Goal: Task Accomplishment & Management: Use online tool/utility

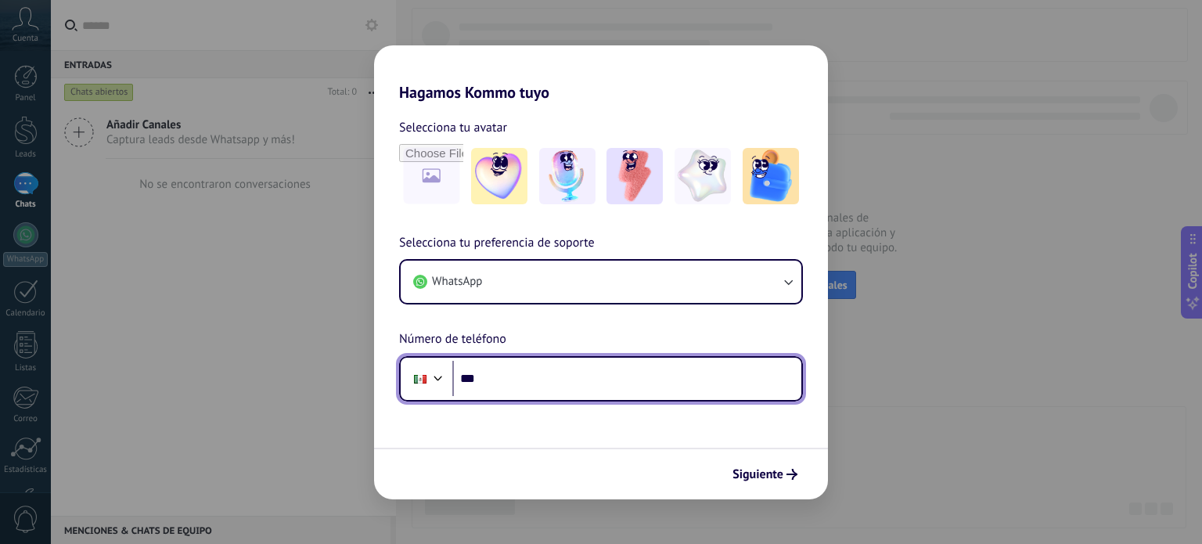
click at [657, 385] on input "***" at bounding box center [626, 379] width 349 height 36
type input "**********"
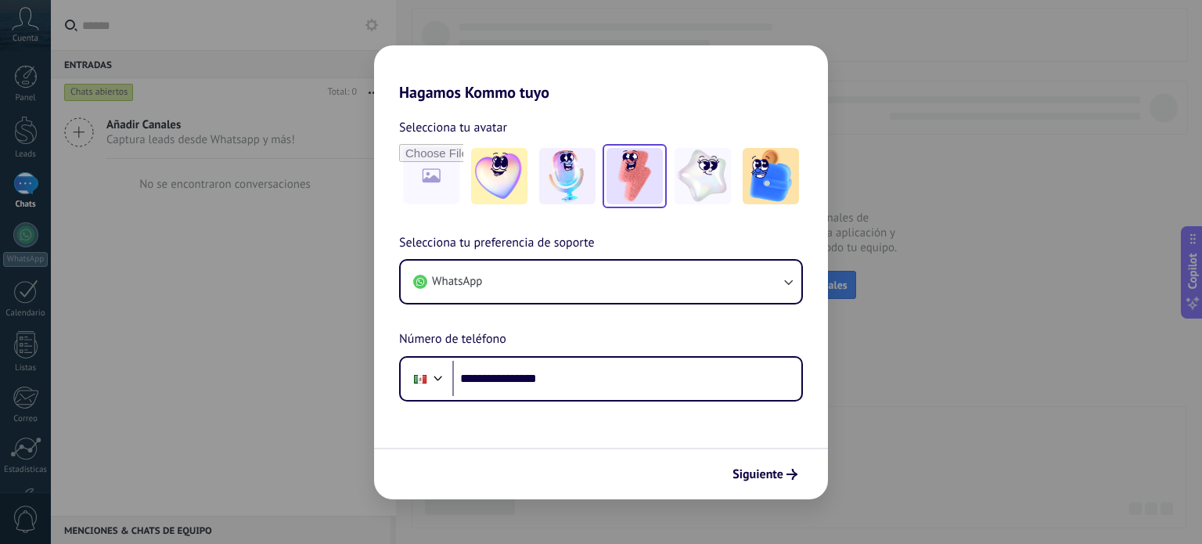
click at [648, 182] on img at bounding box center [634, 176] width 56 height 56
click at [791, 471] on icon "submit" at bounding box center [791, 474] width 11 height 11
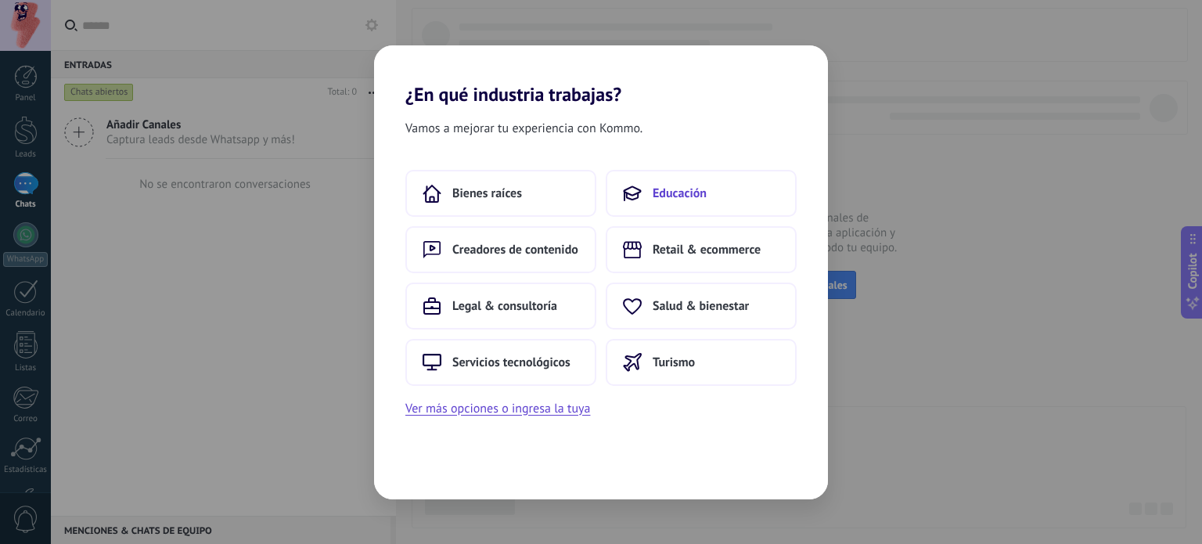
click at [648, 205] on button "Educación" at bounding box center [701, 193] width 191 height 47
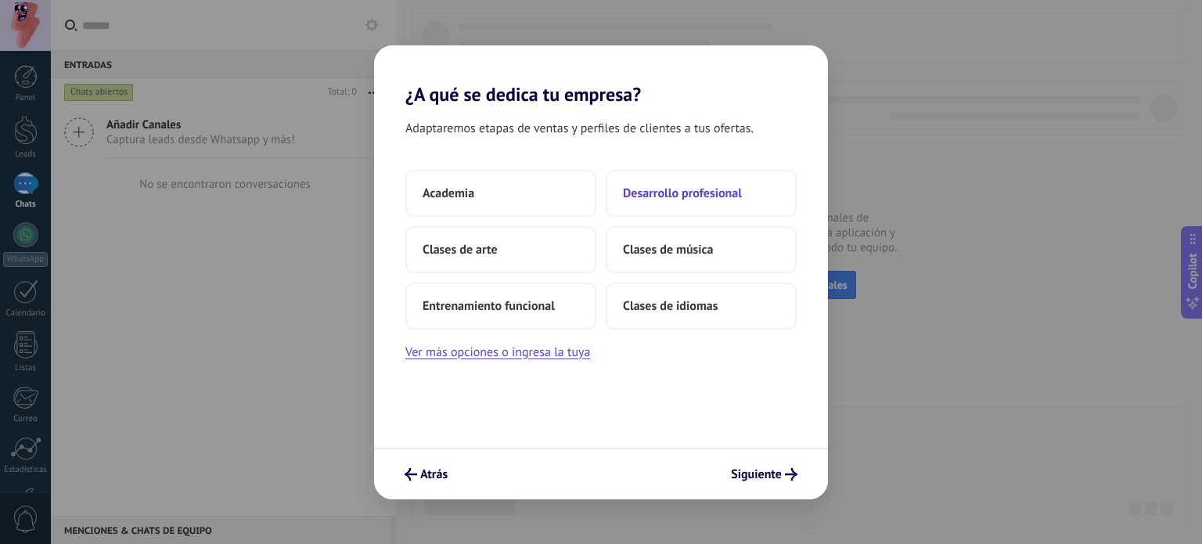
click at [667, 178] on button "Desarrollo profesional" at bounding box center [701, 193] width 191 height 47
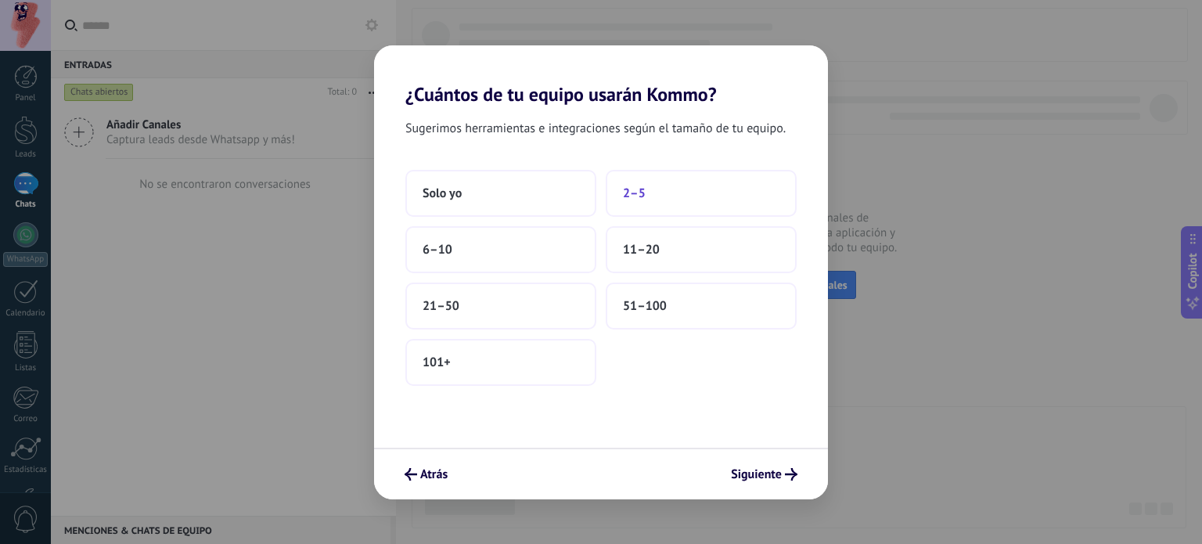
click at [638, 200] on span "2–5" at bounding box center [634, 193] width 23 height 16
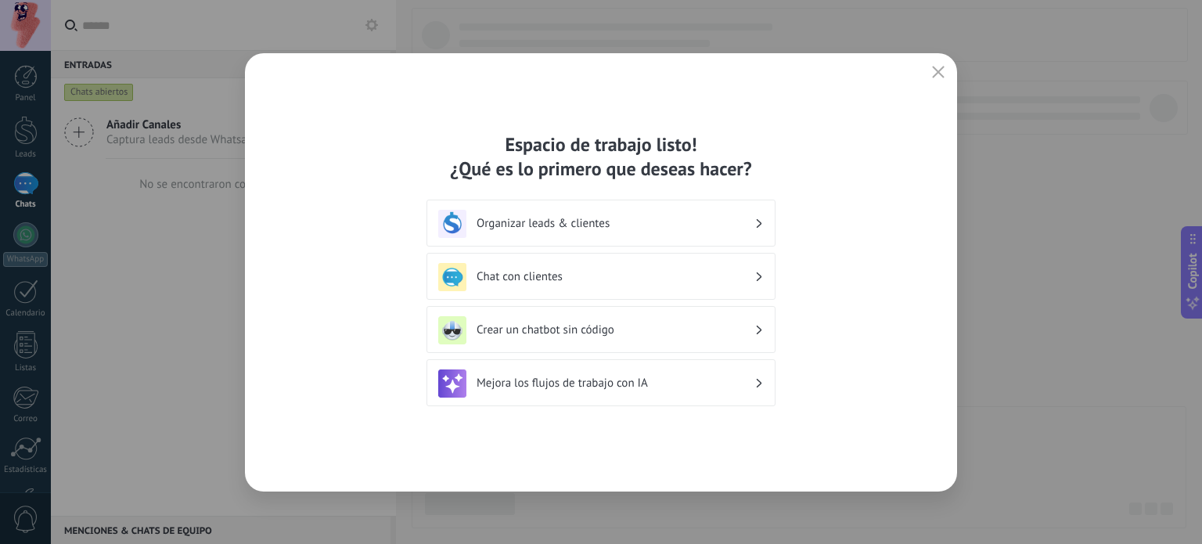
click at [631, 229] on h3 "Organizar leads & clientes" at bounding box center [616, 223] width 278 height 15
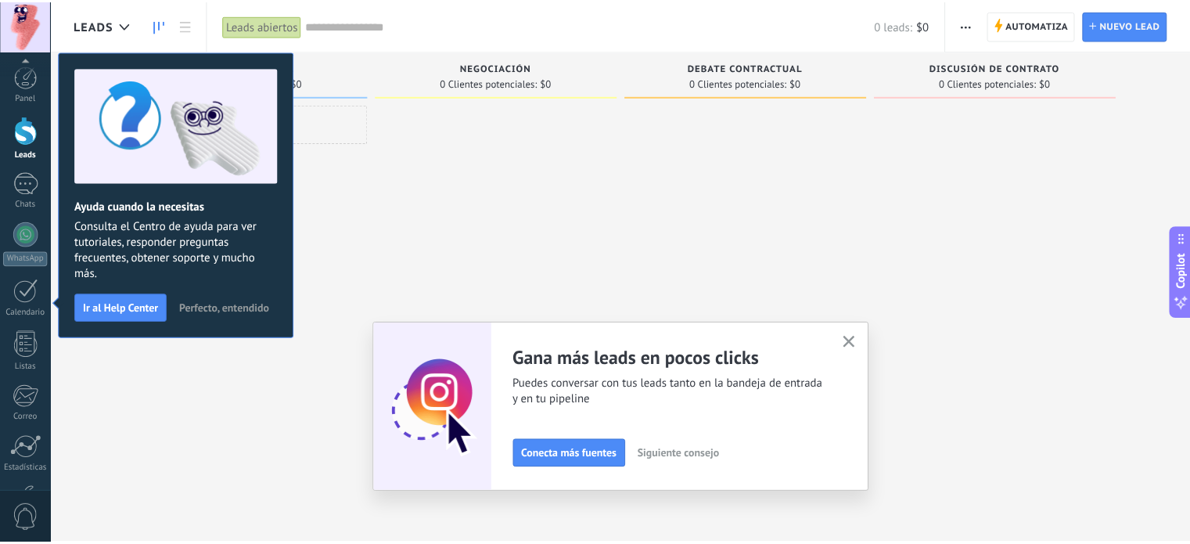
scroll to position [106, 0]
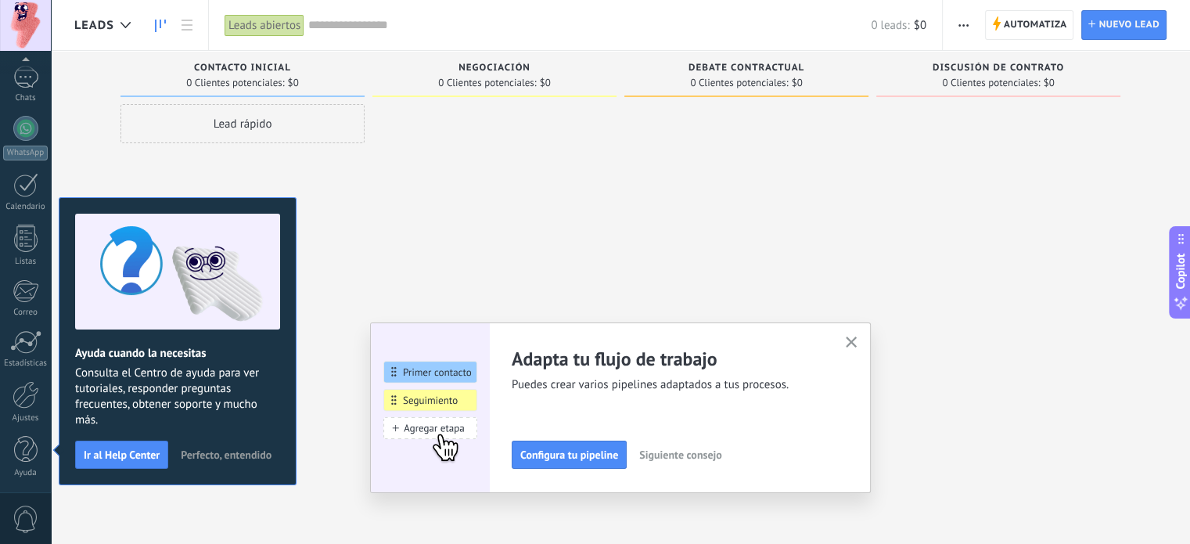
click at [862, 345] on button "button" at bounding box center [852, 343] width 20 height 21
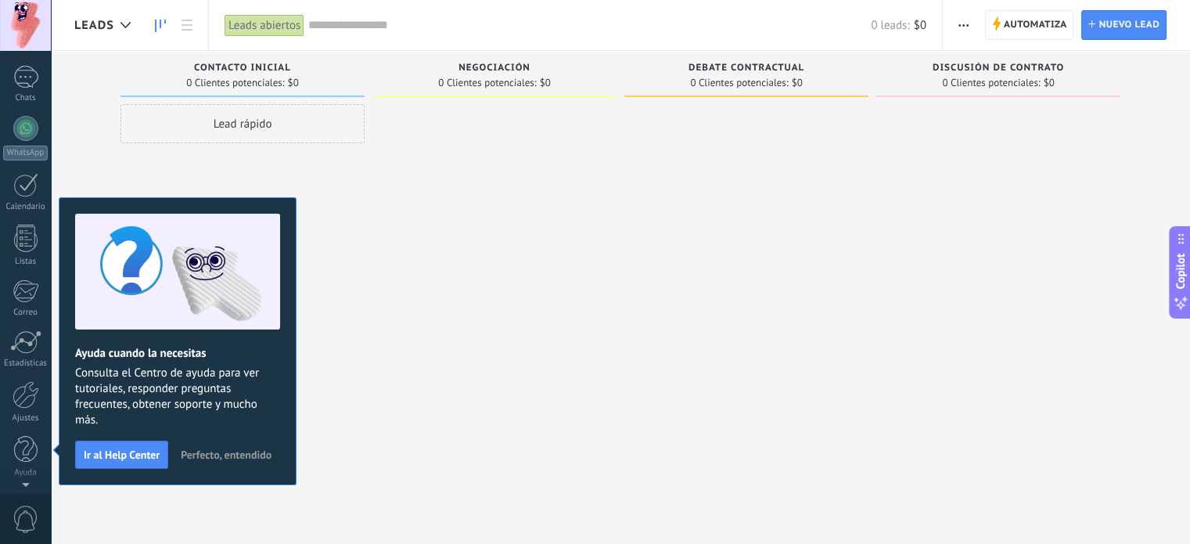
scroll to position [0, 0]
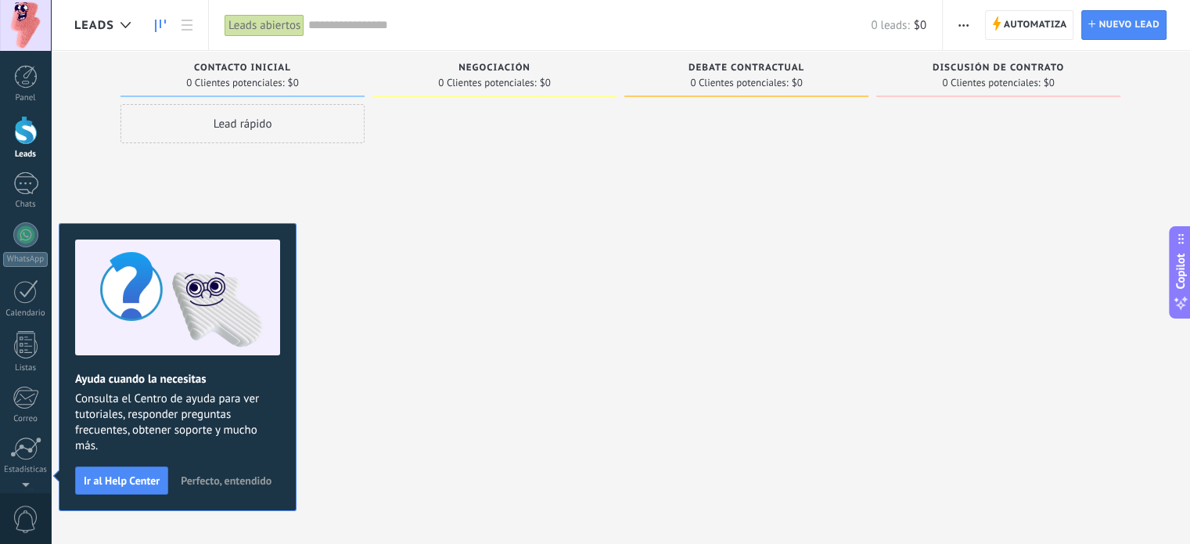
click at [224, 477] on span "Perfecto, entendido" at bounding box center [226, 480] width 91 height 11
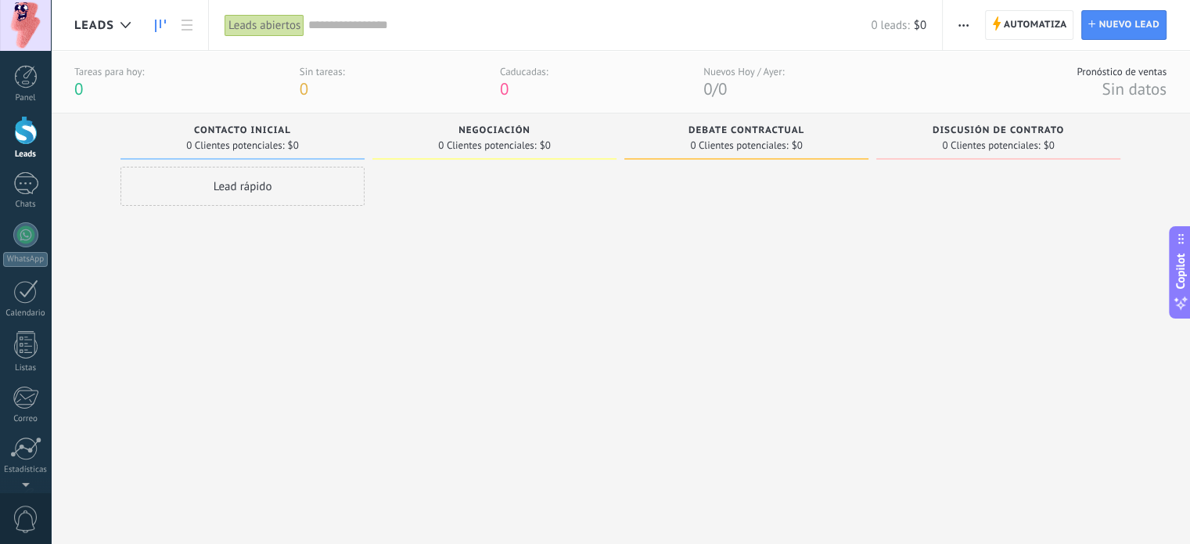
click at [34, 140] on div at bounding box center [25, 130] width 23 height 29
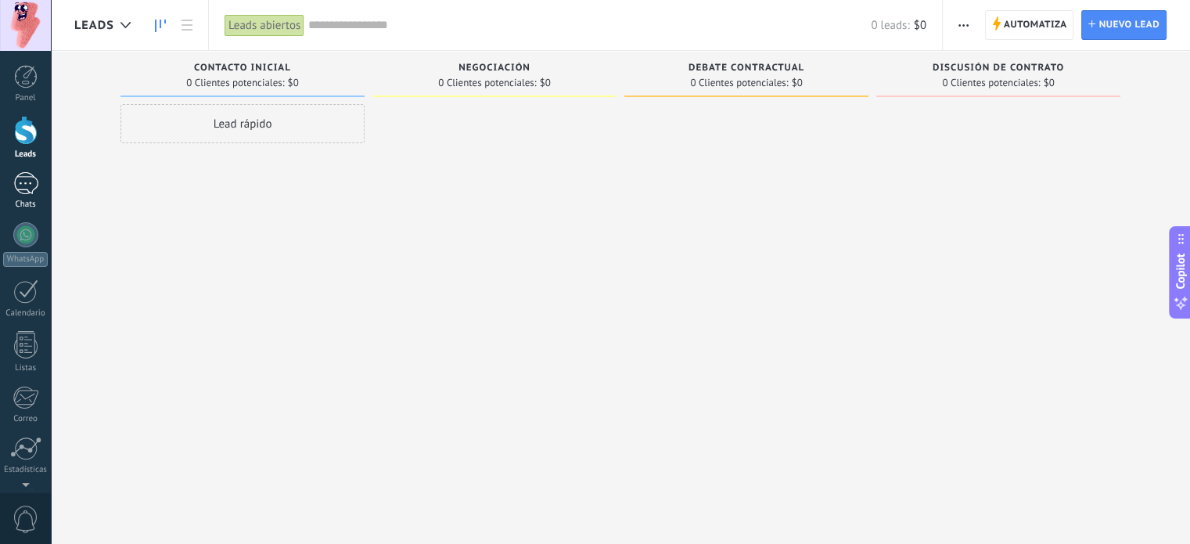
click at [27, 196] on link "Chats" at bounding box center [25, 191] width 51 height 38
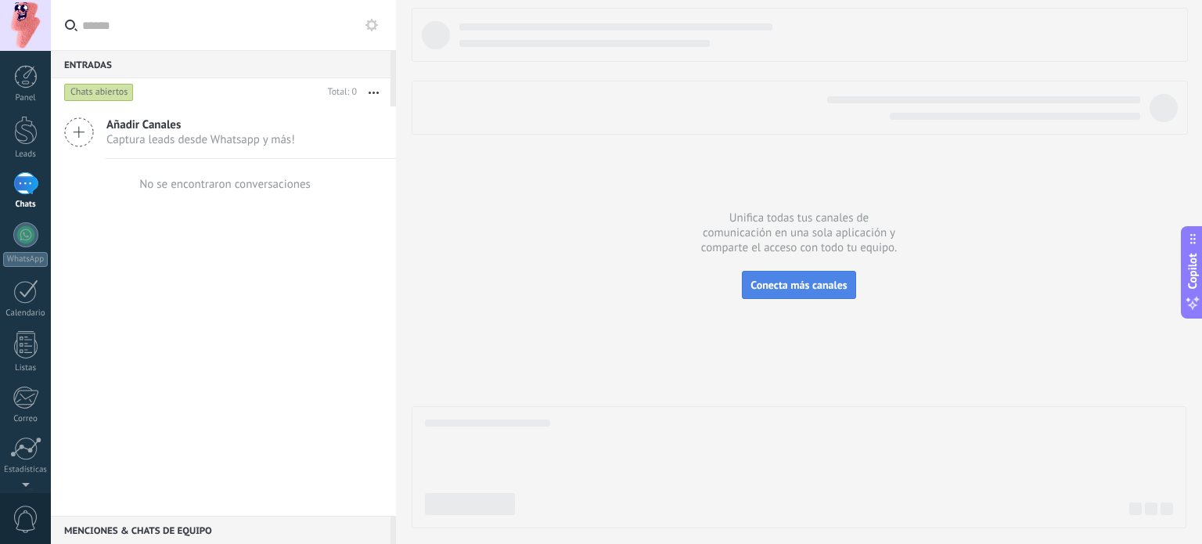
click at [803, 283] on span "Conecta más canales" at bounding box center [798, 285] width 96 height 14
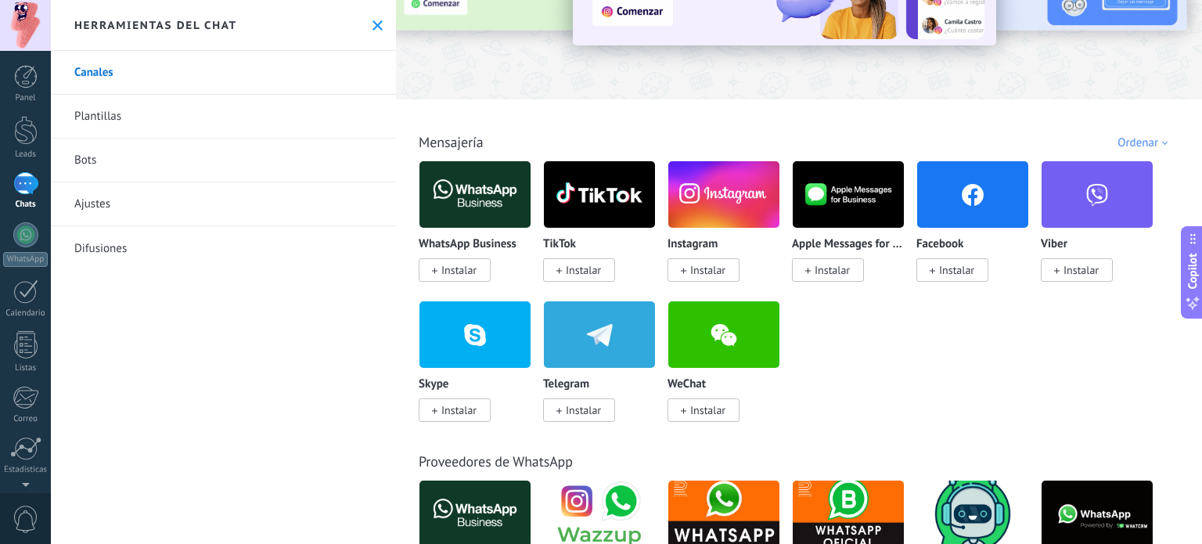
scroll to position [81, 0]
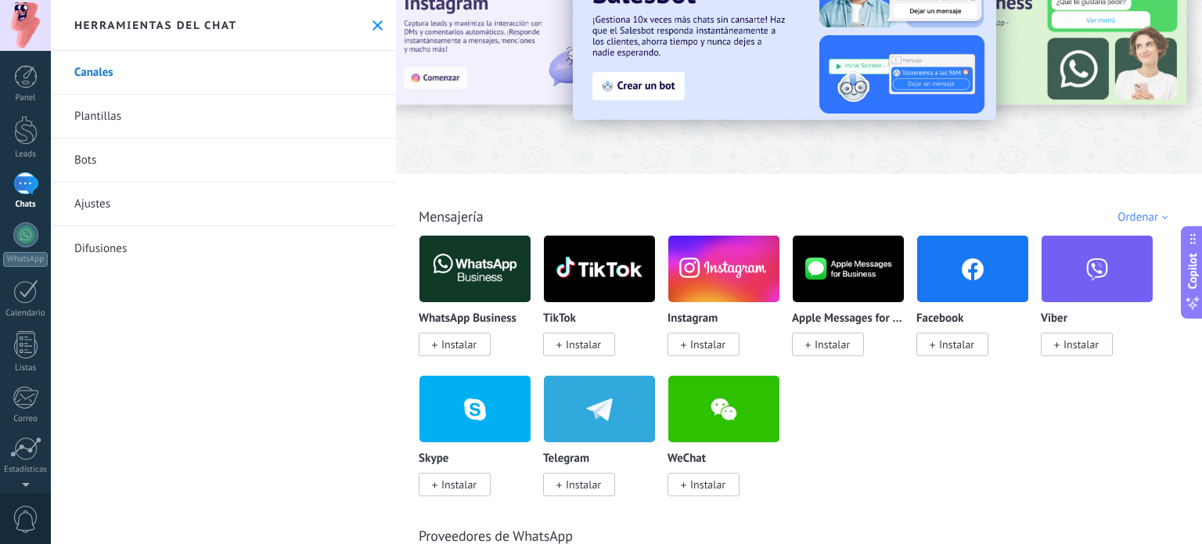
click at [457, 351] on span "Instalar" at bounding box center [458, 344] width 35 height 14
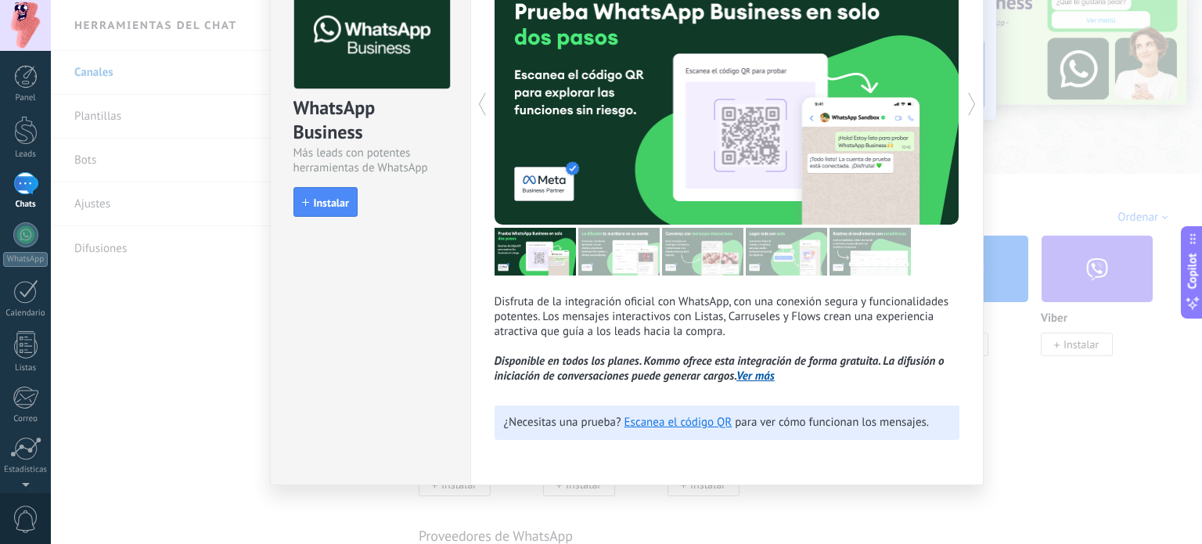
scroll to position [0, 0]
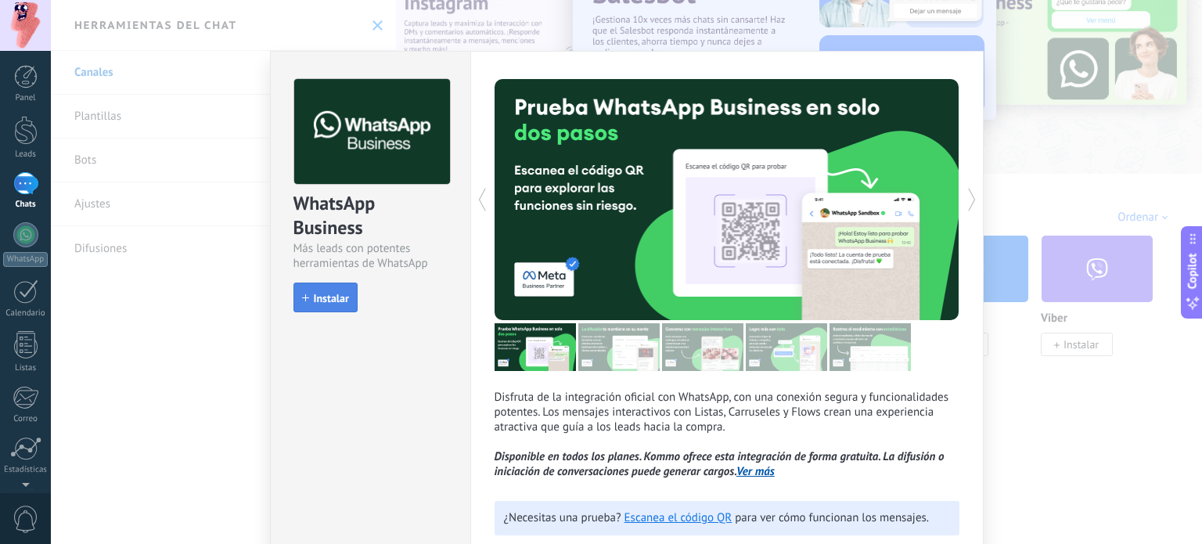
click at [333, 287] on button "Instalar" at bounding box center [325, 297] width 64 height 30
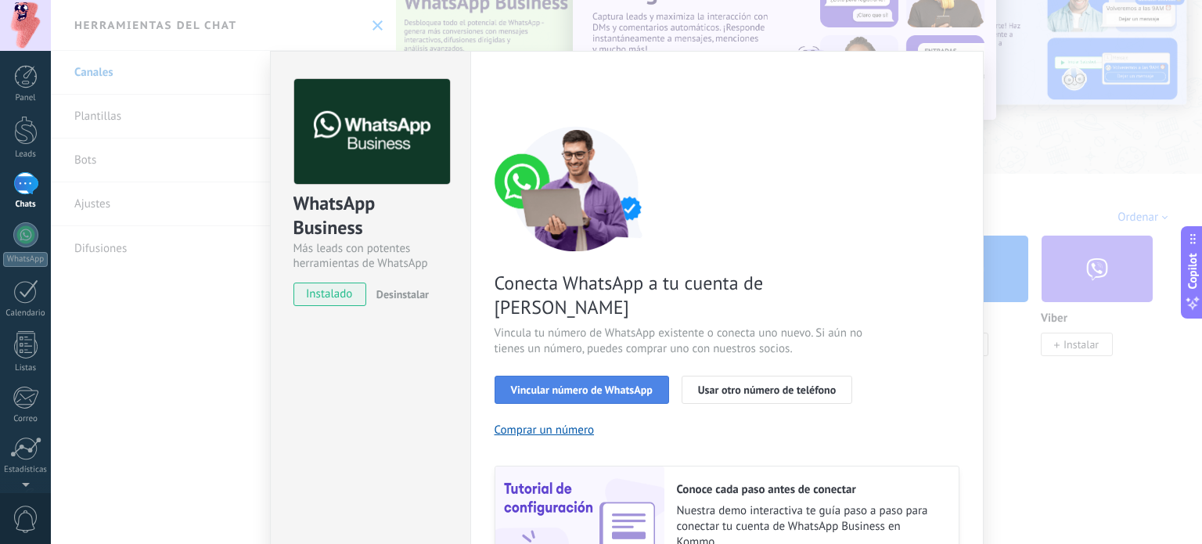
click at [596, 376] on button "Vincular número de WhatsApp" at bounding box center [582, 390] width 174 height 28
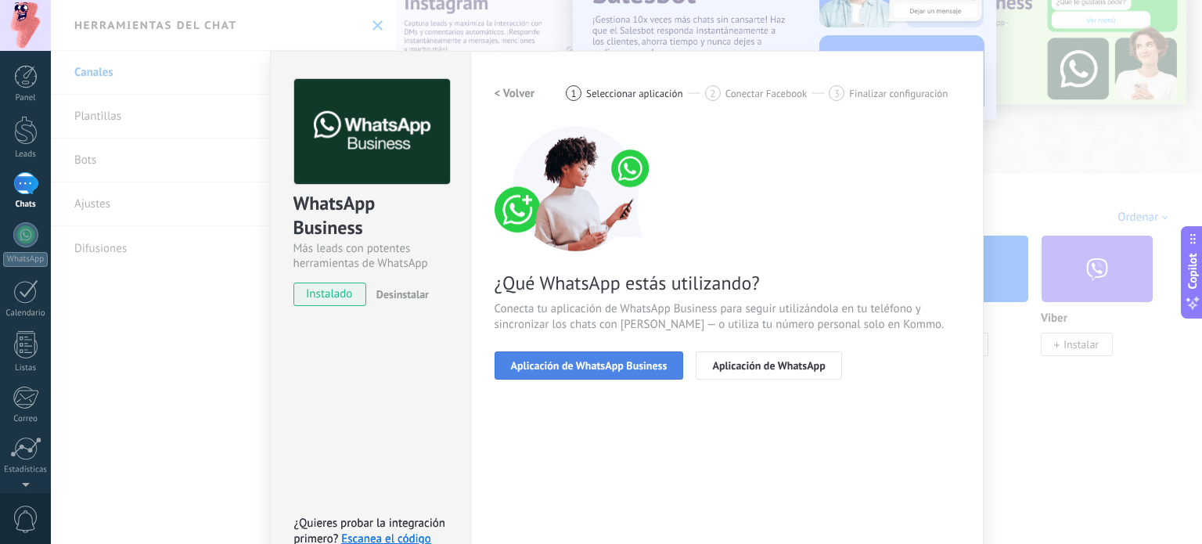
click at [589, 365] on span "Aplicación de WhatsApp Business" at bounding box center [589, 365] width 156 height 11
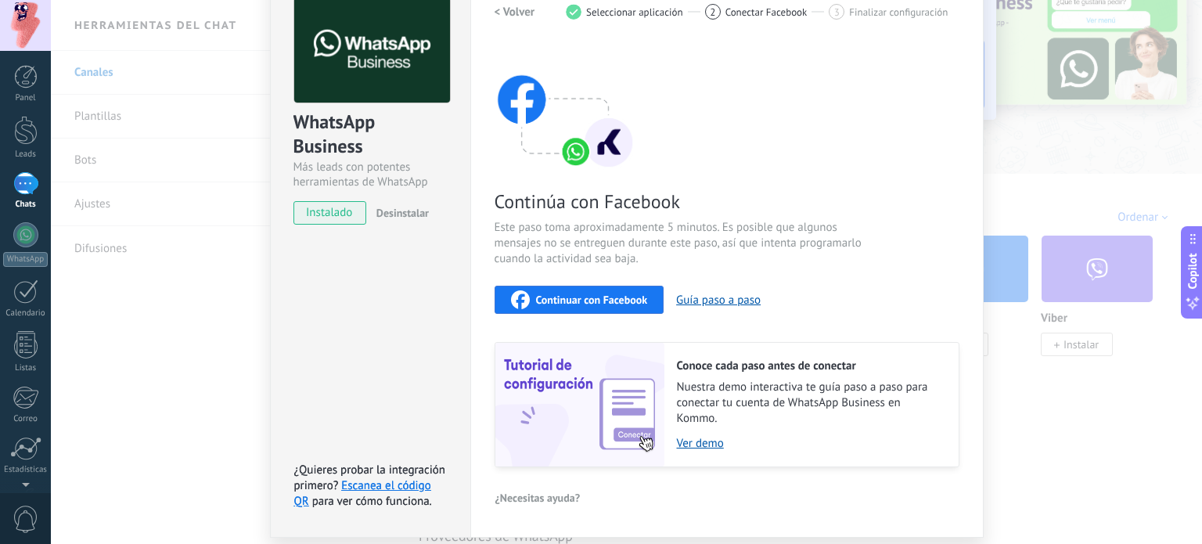
scroll to position [132, 0]
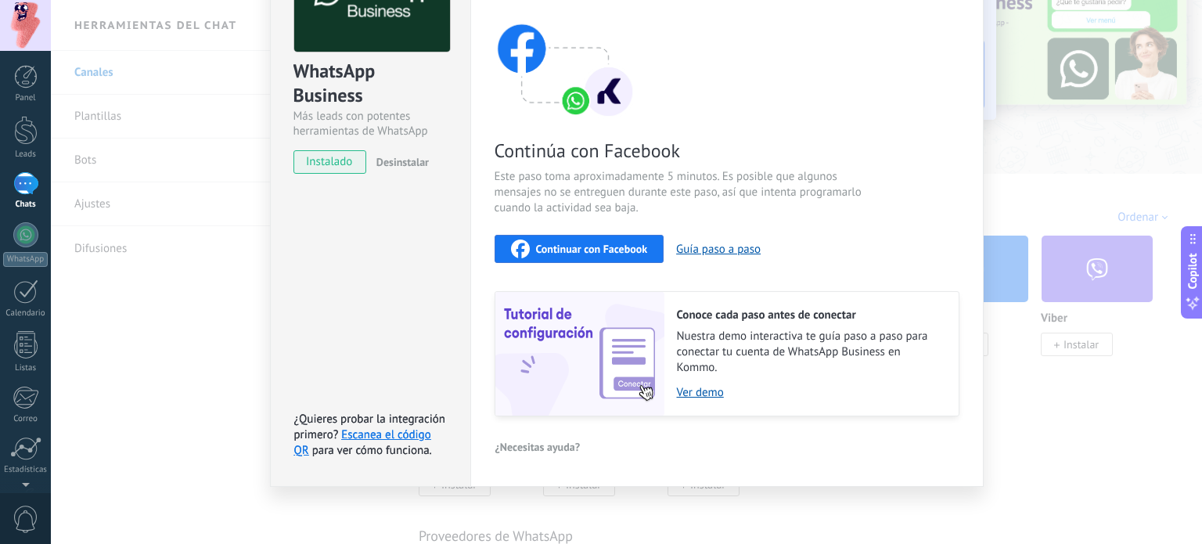
click at [576, 250] on span "Continuar con Facebook" at bounding box center [592, 248] width 112 height 11
